Goal: Task Accomplishment & Management: Manage account settings

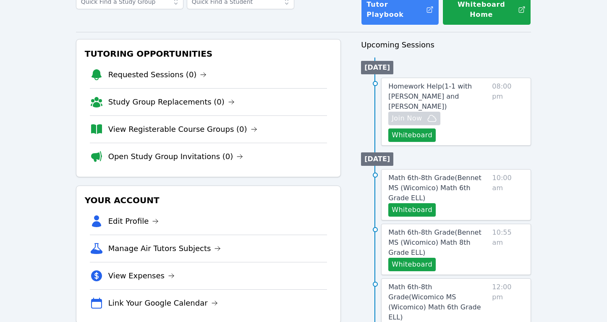
scroll to position [62, 0]
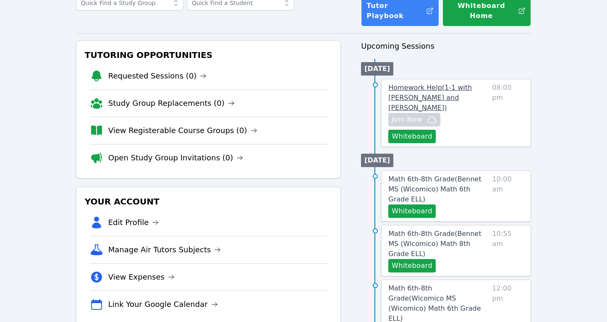
click at [452, 83] on span "Homework Help ( 1-1 with [PERSON_NAME] and [PERSON_NAME] )" at bounding box center [429, 97] width 83 height 28
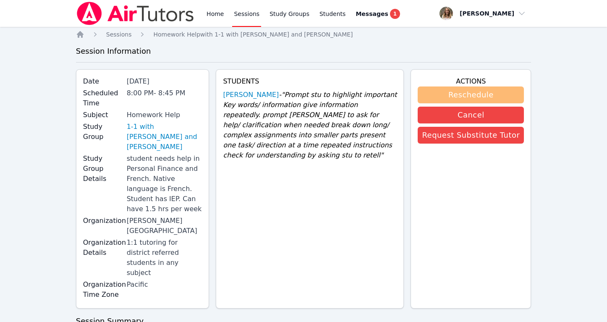
click at [471, 93] on button "Reschedule" at bounding box center [470, 94] width 106 height 17
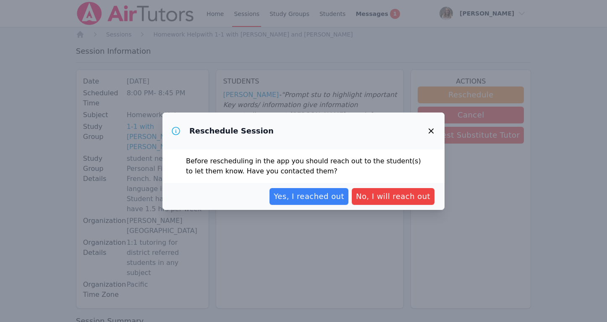
click at [295, 237] on div "Reschedule Session Before rescheduling in the app you should reach out to the s…" at bounding box center [303, 161] width 607 height 322
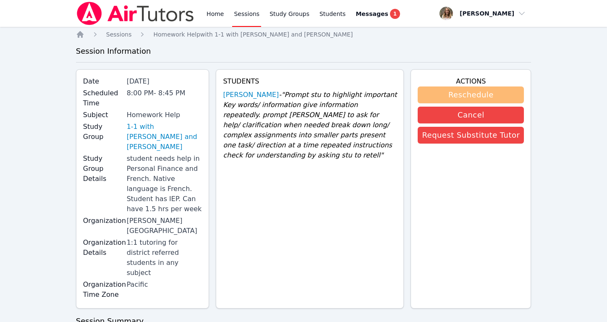
click at [506, 96] on button "Reschedule" at bounding box center [470, 94] width 106 height 17
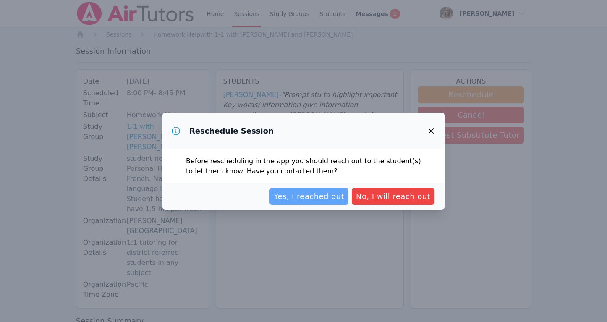
click at [315, 200] on span "Yes, I reached out" at bounding box center [308, 196] width 70 height 12
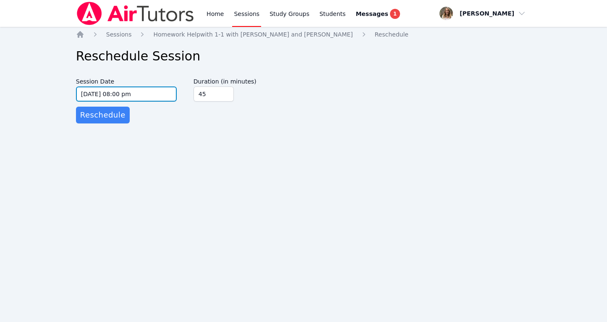
click at [129, 94] on input "[DATE] 08:00 pm" at bounding box center [126, 93] width 101 height 15
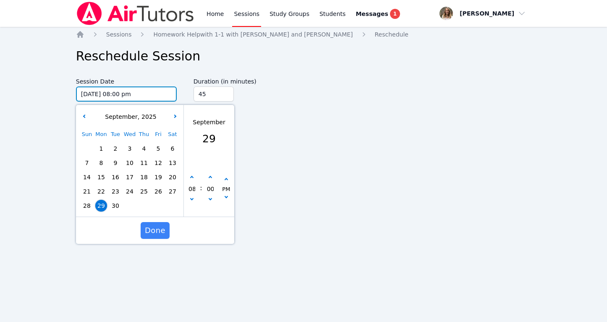
click at [126, 93] on input "[DATE] 08:00 pm" at bounding box center [126, 93] width 101 height 15
click at [208, 179] on button "button" at bounding box center [210, 177] width 8 height 8
type input "[DATE] 08:05 pm"
type input "05"
click at [208, 179] on button "button" at bounding box center [210, 177] width 8 height 8
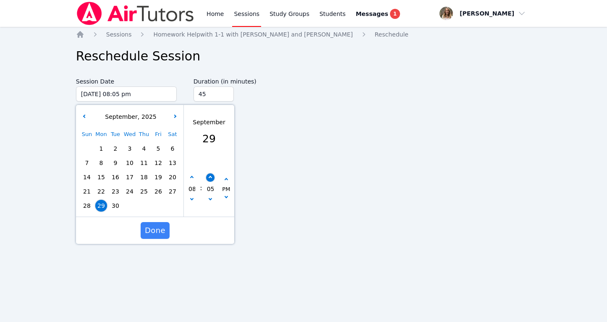
type input "[DATE] 08:10 pm"
type input "10"
click at [208, 179] on button "button" at bounding box center [210, 177] width 8 height 8
type input "[DATE] 08:15 pm"
type input "15"
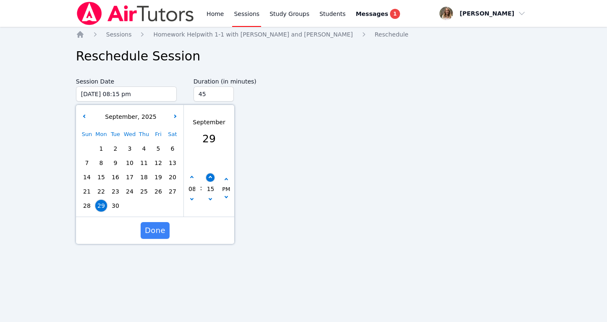
click at [208, 179] on button "button" at bounding box center [210, 177] width 8 height 8
type input "[DATE] 08:20 pm"
type input "20"
click at [208, 179] on button "button" at bounding box center [210, 177] width 8 height 8
type input "[DATE] 08:25 pm"
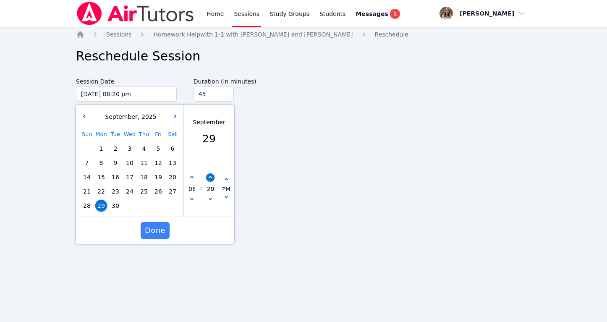
type input "25"
click at [208, 179] on button "button" at bounding box center [210, 177] width 8 height 8
type input "[DATE] 08:30 pm"
type input "30"
click at [156, 224] on span "Done" at bounding box center [155, 230] width 21 height 12
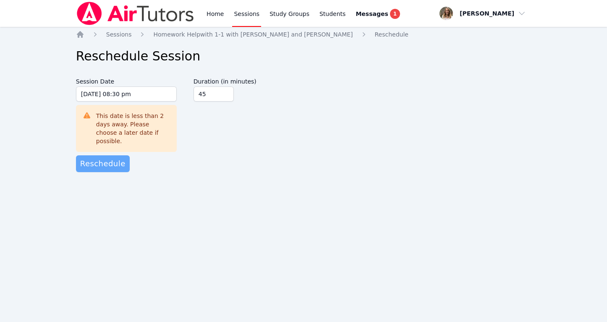
click at [108, 158] on span "Reschedule" at bounding box center [102, 164] width 45 height 12
